Goal: Information Seeking & Learning: Learn about a topic

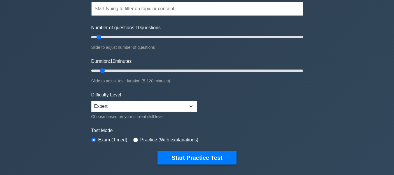
scroll to position [58, 0]
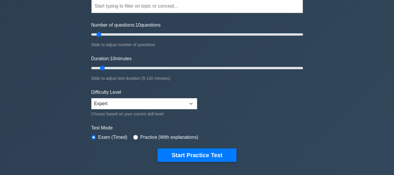
click at [136, 97] on div "Difficulty Level Beginner Intermediate Expert Choose based on your current skil…" at bounding box center [144, 103] width 106 height 29
click at [138, 107] on select "Beginner Intermediate Expert" at bounding box center [144, 103] width 106 height 11
click at [138, 106] on select "Beginner Intermediate Expert" at bounding box center [144, 103] width 106 height 11
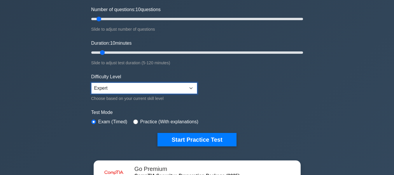
scroll to position [88, 0]
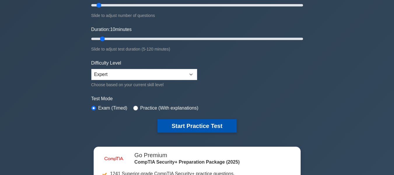
click at [212, 124] on button "Start Practice Test" at bounding box center [197, 125] width 79 height 13
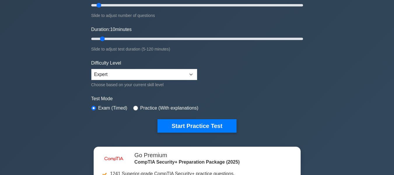
scroll to position [117, 0]
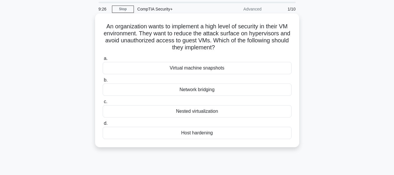
scroll to position [29, 0]
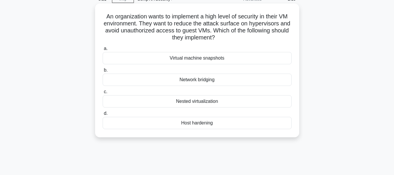
click at [283, 27] on h5 "An organization wants to implement a high level of security in their VM environ…" at bounding box center [197, 27] width 190 height 29
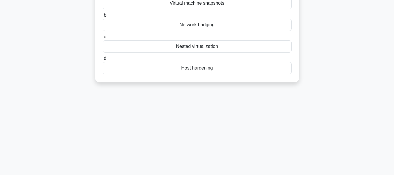
scroll to position [0, 0]
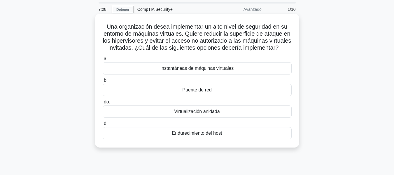
scroll to position [29, 0]
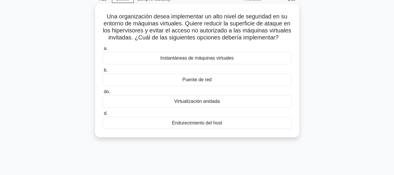
click at [219, 125] on font "Endurecimiento del host" at bounding box center [197, 122] width 50 height 5
click at [103, 115] on input "d. Endurecimiento del host" at bounding box center [103, 113] width 0 height 4
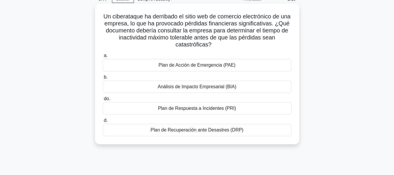
click at [239, 131] on font "Plan de Recuperación ante Desastres (DRP)" at bounding box center [197, 129] width 93 height 5
click at [103, 122] on input "d. Plan de Recuperación ante Desastres (DRP)" at bounding box center [103, 120] width 0 height 4
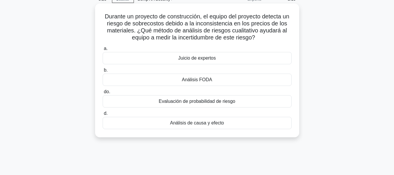
click at [221, 127] on div "Análisis de causa y efecto" at bounding box center [197, 123] width 189 height 12
click at [103, 115] on input "d. Análisis de causa y efecto" at bounding box center [103, 113] width 0 height 4
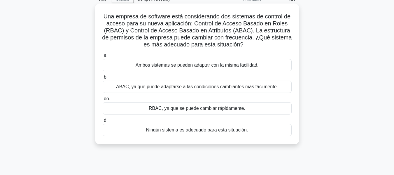
drag, startPoint x: 314, startPoint y: 109, endPoint x: 155, endPoint y: 43, distance: 172.1
click at [155, 43] on font "Una empresa de software está considerando dos sistemas de control de acceso par…" at bounding box center [197, 30] width 190 height 34
click at [199, 25] on font "Una empresa de software está considerando dos sistemas de control de acceso par…" at bounding box center [197, 30] width 190 height 34
drag, startPoint x: 199, startPoint y: 21, endPoint x: 200, endPoint y: 18, distance: 3.3
drag, startPoint x: 200, startPoint y: 18, endPoint x: 140, endPoint y: 22, distance: 59.9
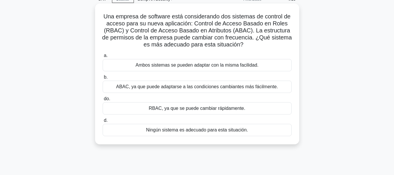
click at [140, 22] on font "Una empresa de software está considerando dos sistemas de control de acceso par…" at bounding box center [197, 30] width 190 height 34
click at [204, 63] on font "Ambos sistemas se pueden adaptar con la misma facilidad." at bounding box center [197, 64] width 123 height 5
click at [103, 57] on input "a. Ambos sistemas se pueden adaptar con la misma facilidad." at bounding box center [103, 56] width 0 height 4
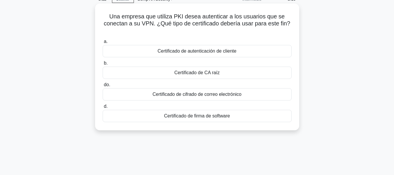
click at [212, 116] on font "Certificado de firma de software" at bounding box center [197, 115] width 66 height 5
click at [103, 108] on input "d. Certificado de firma de software" at bounding box center [103, 106] width 0 height 4
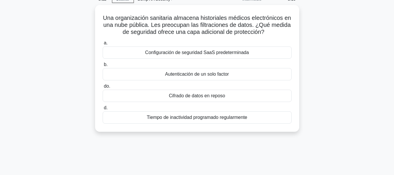
scroll to position [0, 0]
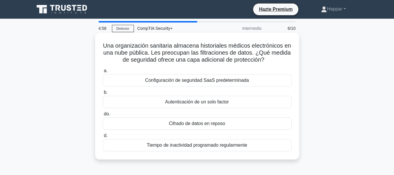
click at [222, 125] on font "Cifrado de datos en reposo" at bounding box center [197, 123] width 56 height 5
click at [103, 116] on input "do. Cifrado de datos en reposo" at bounding box center [103, 114] width 0 height 4
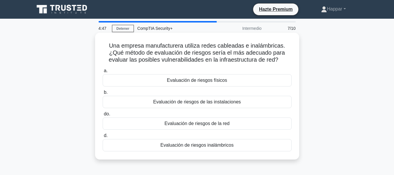
click at [221, 122] on font "Evaluación de riesgos de la red" at bounding box center [197, 123] width 65 height 5
click at [103, 116] on input "do. Evaluación de riesgos de la red" at bounding box center [103, 114] width 0 height 4
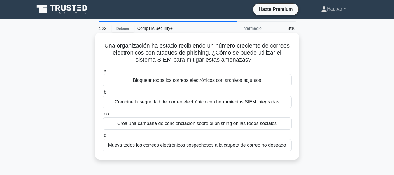
click at [219, 106] on div "Combine la seguridad del correo electrónico con herramientas SIEM integradas" at bounding box center [197, 102] width 189 height 12
click at [103, 94] on input "b. Combine la seguridad del correo electrónico con herramientas SIEM integradas" at bounding box center [103, 92] width 0 height 4
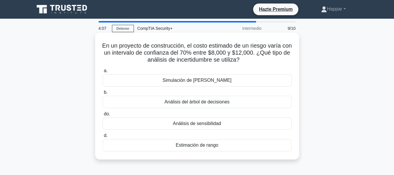
click at [200, 142] on font "Estimación de rango" at bounding box center [197, 144] width 43 height 5
click at [103, 137] on input "d. Estimación de rango" at bounding box center [103, 136] width 0 height 4
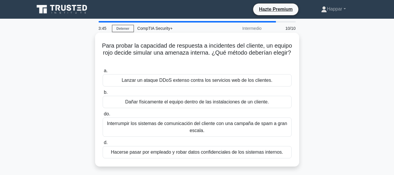
click at [182, 84] on font "Lanzar un ataque DDoS extenso contra los servicios web de los clientes." at bounding box center [197, 80] width 151 height 7
click at [103, 73] on input "a. Lanzar un ataque DDoS extenso contra los servicios web de los clientes." at bounding box center [103, 71] width 0 height 4
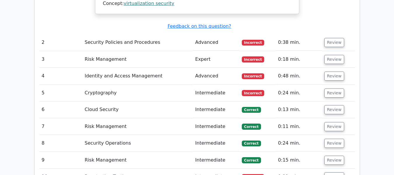
scroll to position [700, 0]
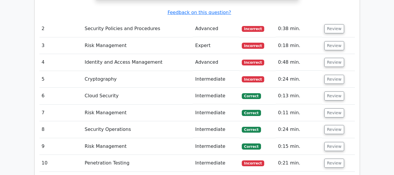
click at [315, 155] on td "0:21 min." at bounding box center [299, 163] width 46 height 17
drag, startPoint x: 333, startPoint y: 148, endPoint x: 333, endPoint y: 145, distance: 3.0
click at [333, 158] on button "Review" at bounding box center [334, 162] width 20 height 9
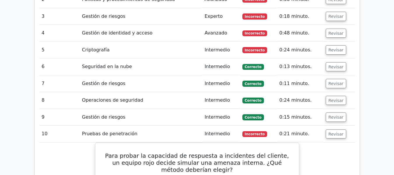
scroll to position [751, 0]
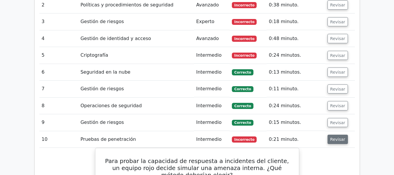
click at [338, 137] on font "Revisar" at bounding box center [337, 139] width 15 height 5
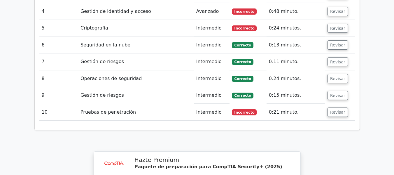
scroll to position [810, 0]
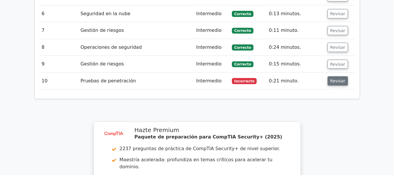
click at [333, 78] on font "Revisar" at bounding box center [337, 80] width 15 height 5
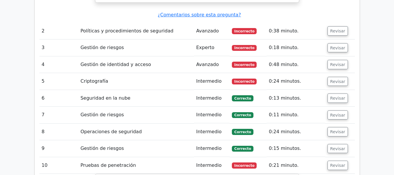
scroll to position [722, 0]
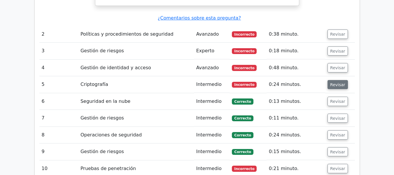
click at [336, 82] on font "Revisar" at bounding box center [337, 84] width 15 height 5
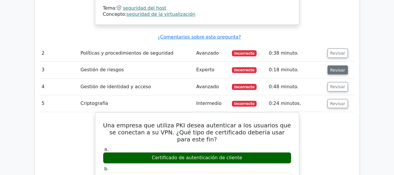
scroll to position [693, 0]
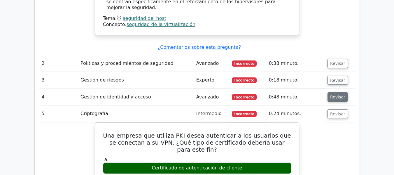
click at [333, 92] on button "Revisar" at bounding box center [338, 96] width 20 height 9
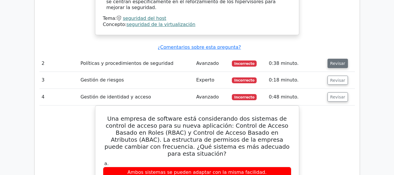
click at [333, 61] on font "Revisar" at bounding box center [337, 63] width 15 height 5
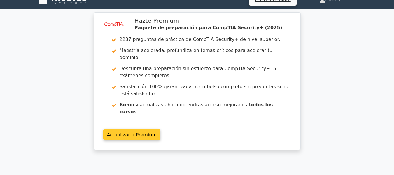
scroll to position [0, 0]
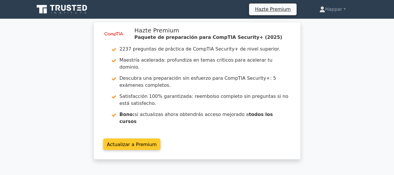
click at [142, 138] on link "Actualizar a Premium" at bounding box center [131, 143] width 57 height 11
